Goal: Navigation & Orientation: Find specific page/section

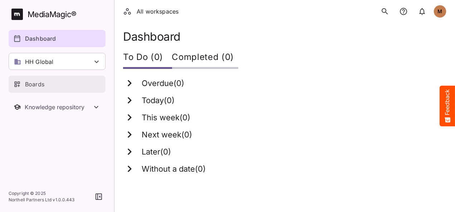
click at [42, 88] on p "Boards" at bounding box center [34, 84] width 19 height 9
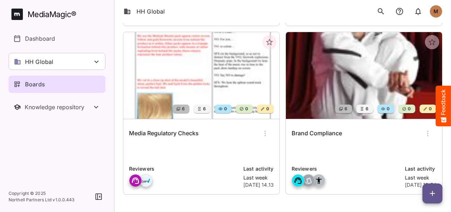
scroll to position [209, 0]
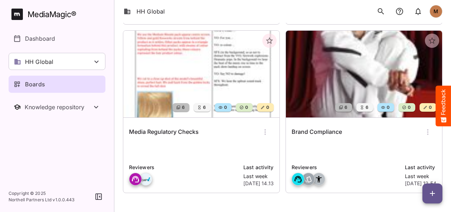
click at [313, 133] on h6 "Brand Compliance" at bounding box center [317, 132] width 50 height 9
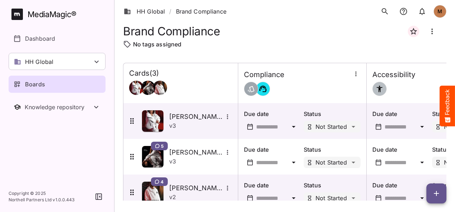
click at [37, 83] on p "Boards" at bounding box center [35, 84] width 20 height 9
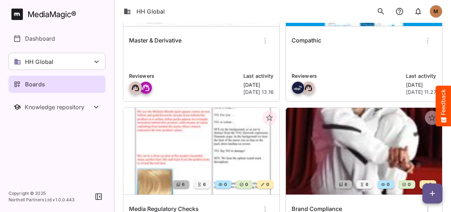
scroll to position [170, 0]
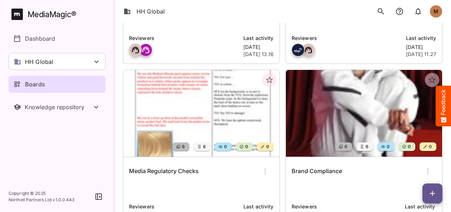
click at [159, 170] on h6 "Media Regulatory Checks" at bounding box center [164, 171] width 70 height 9
